Goal: Consume media (video, audio)

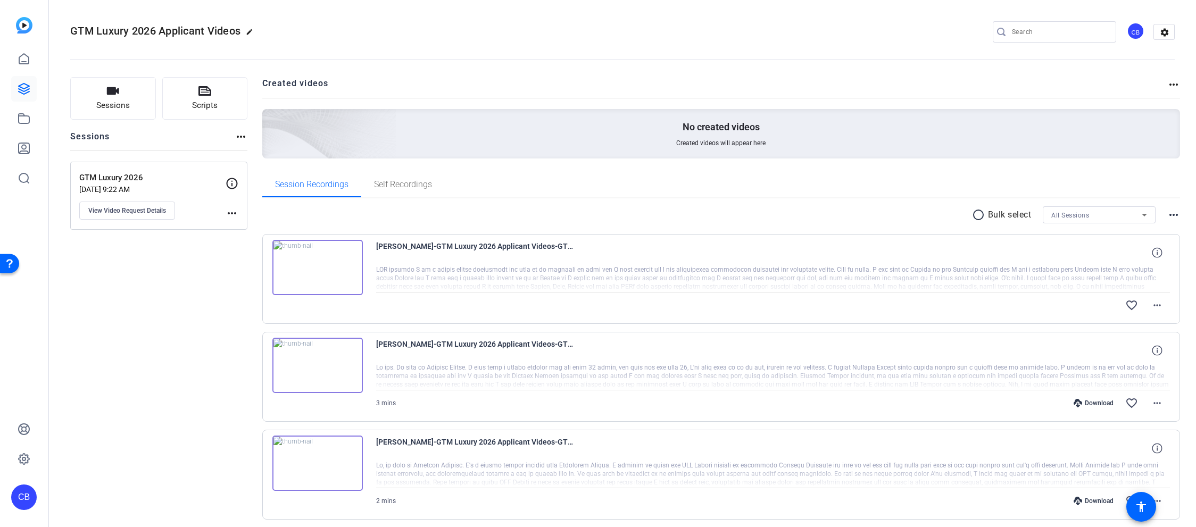
click at [314, 262] on img at bounding box center [317, 267] width 90 height 55
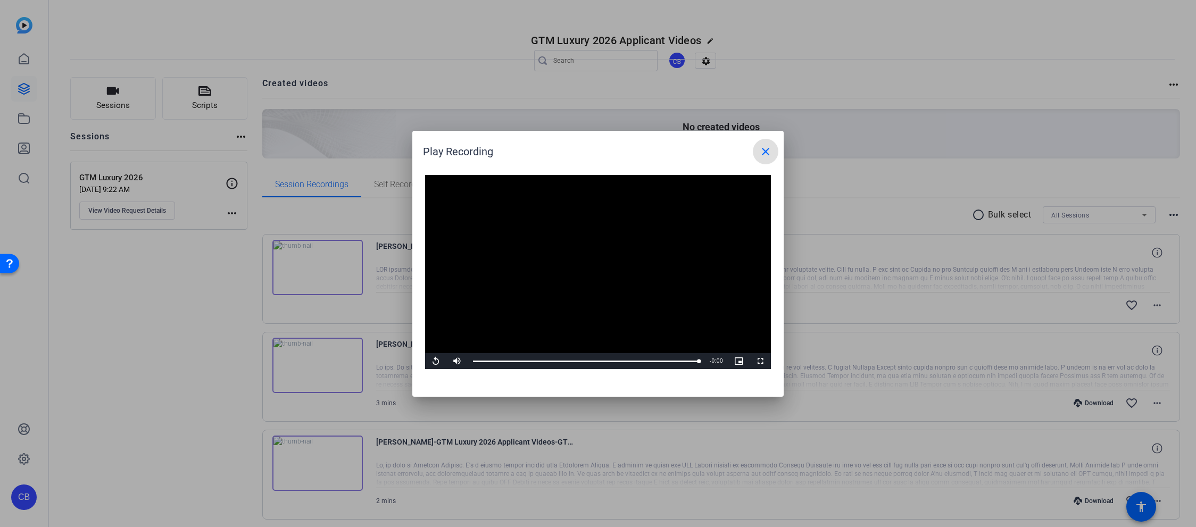
click at [766, 149] on mat-icon "close" at bounding box center [765, 151] width 13 height 13
